Goal: Information Seeking & Learning: Compare options

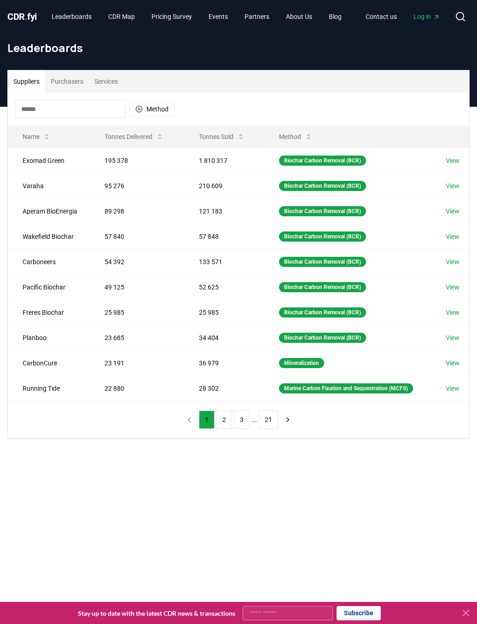
click at [26, 10] on link "CDR . fyi" at bounding box center [21, 16] width 29 height 13
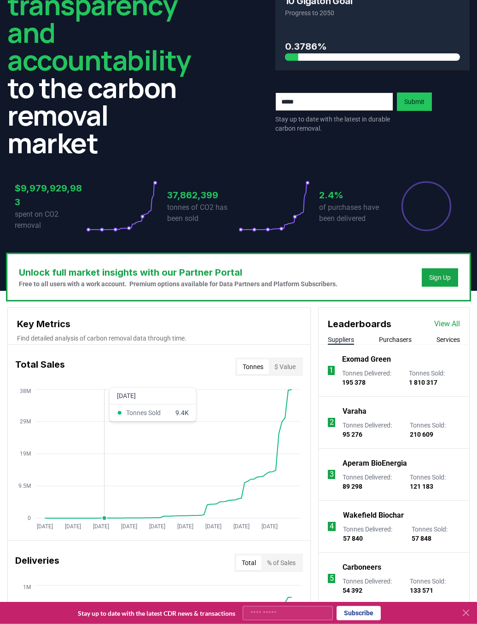
scroll to position [94, 0]
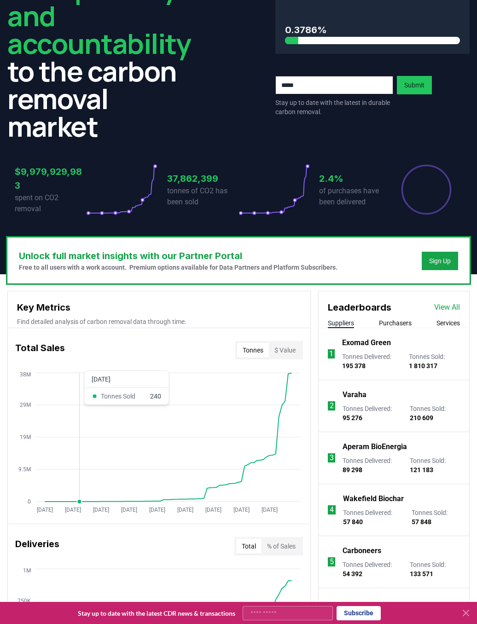
click at [361, 399] on p "Varaha" at bounding box center [354, 394] width 24 height 11
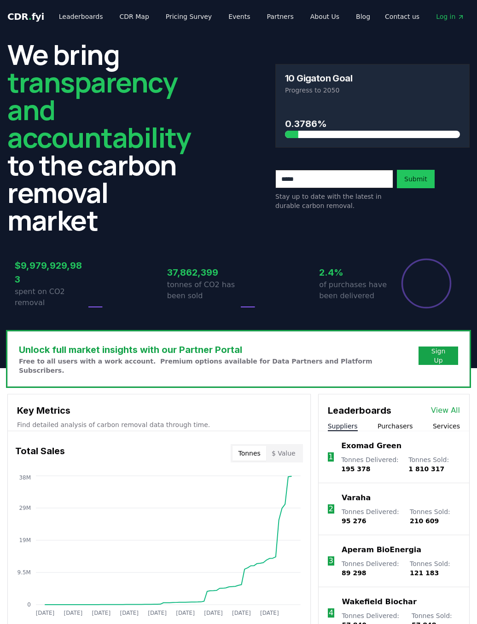
scroll to position [131, 0]
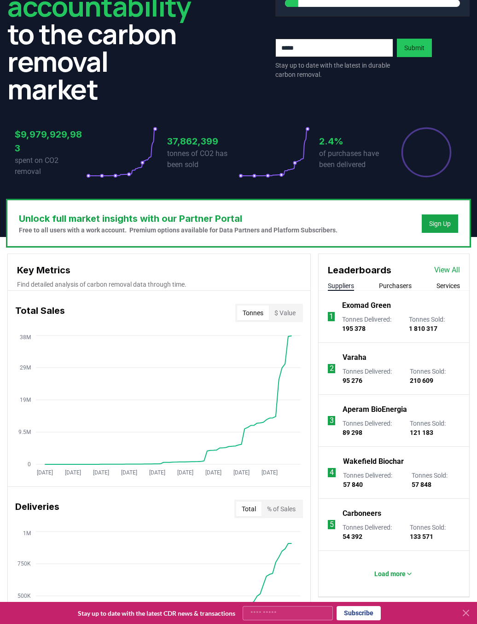
click at [373, 464] on p "Wakefield Biochar" at bounding box center [373, 461] width 61 height 11
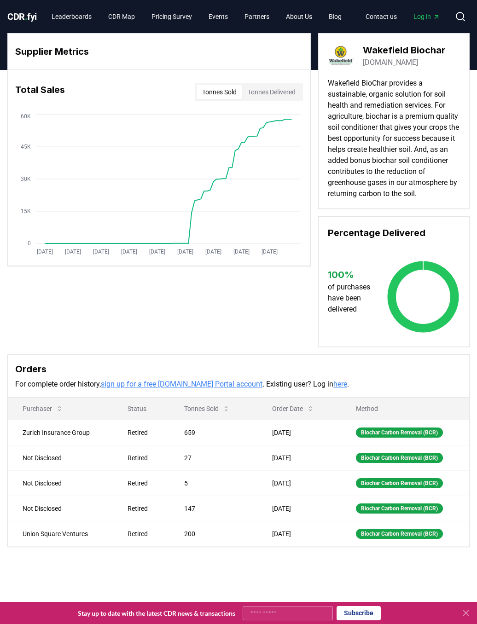
click at [29, 15] on span "CDR . fyi" at bounding box center [21, 16] width 29 height 11
